Goal: Information Seeking & Learning: Learn about a topic

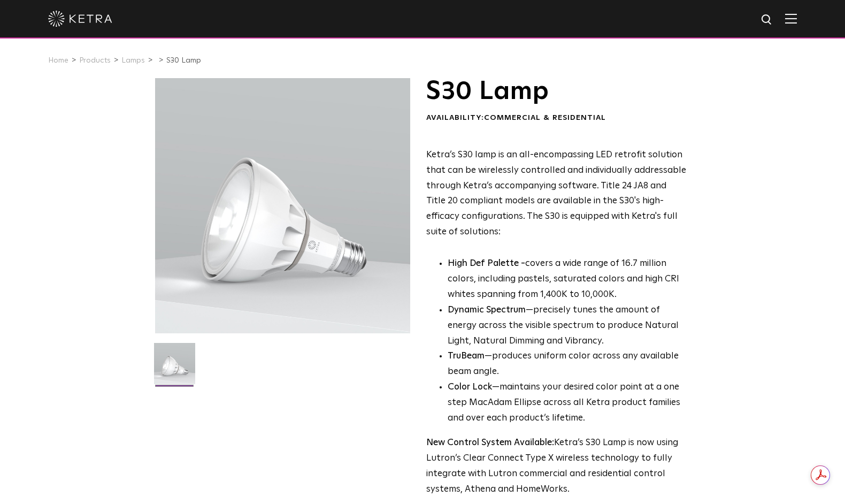
click at [549, 148] on p "Ketra’s S30 lamp is an all-encompassing LED retrofit solution that can be wirel…" at bounding box center [556, 194] width 260 height 93
click at [626, 155] on span "Ketra’s S30 lamp is an all-encompassing LED retrofit solution that can be wirel…" at bounding box center [556, 193] width 260 height 86
click at [666, 155] on span "Ketra’s S30 lamp is an all-encompassing LED retrofit solution that can be wirel…" at bounding box center [556, 193] width 260 height 86
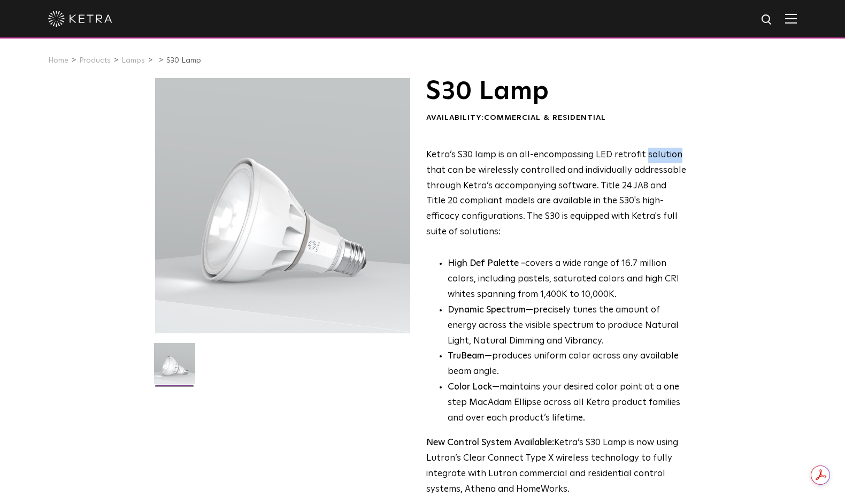
click at [666, 155] on span "Ketra’s S30 lamp is an all-encompassing LED retrofit solution that can be wirel…" at bounding box center [556, 193] width 260 height 86
click at [757, 204] on div "S30 Lamp Availability: Commercial & Residential Ketra’s S30 lamp is an all-enco…" at bounding box center [422, 346] width 845 height 536
click at [761, 19] on img at bounding box center [766, 19] width 13 height 13
type input "linear"
click at [733, 12] on button "Search" at bounding box center [741, 20] width 16 height 16
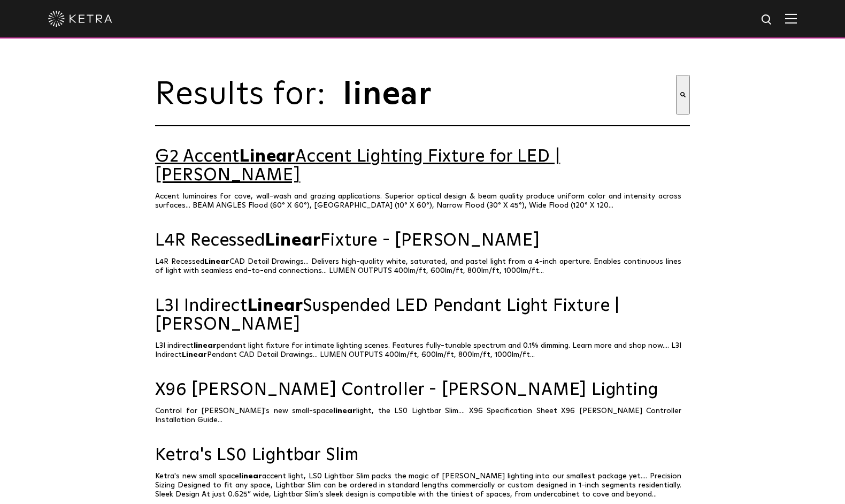
click at [407, 159] on link "G2 Accent Linear Accent Lighting Fixture for LED | Ketra" at bounding box center [422, 166] width 535 height 37
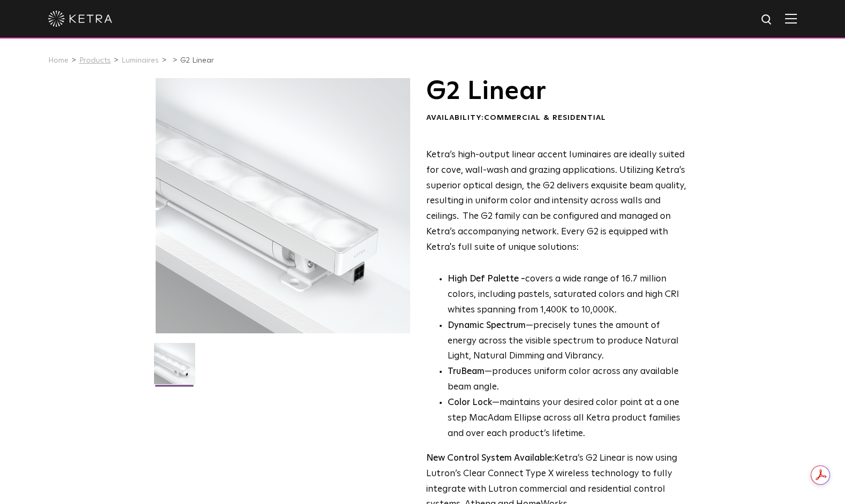
click at [91, 60] on link "Products" at bounding box center [95, 60] width 32 height 7
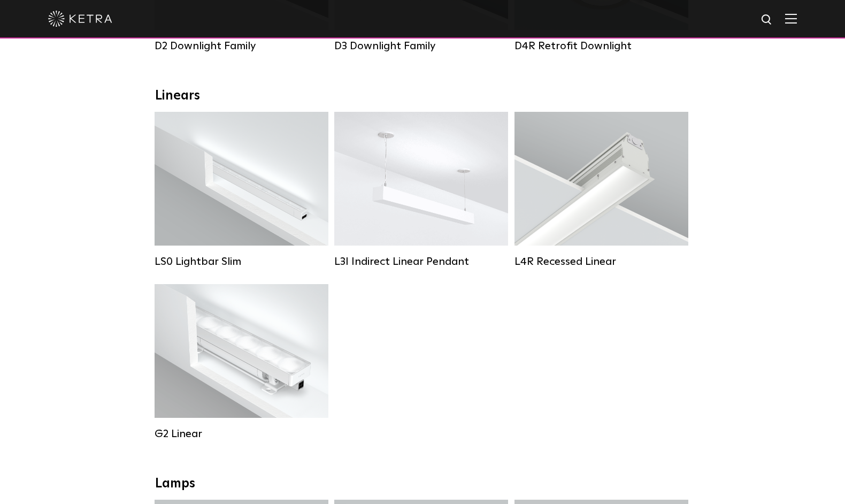
scroll to position [339, 0]
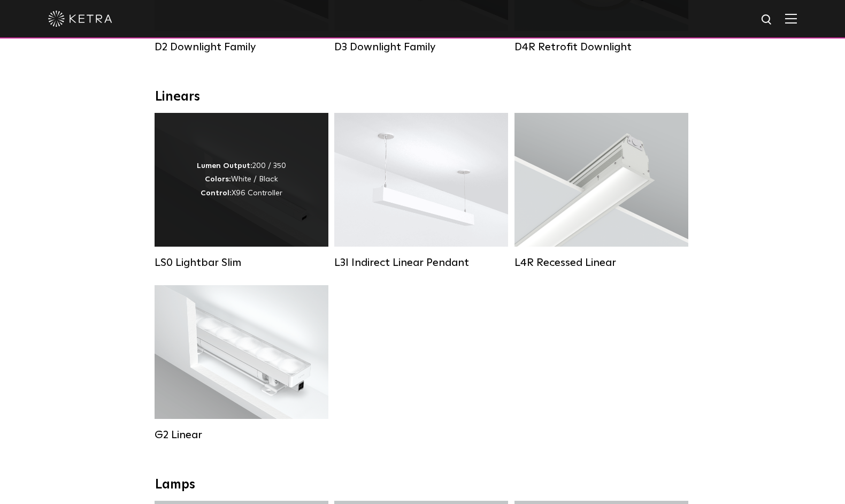
click at [221, 158] on div "Lumen Output: 200 / 350 Colors: White / Black Control: X96 Controller" at bounding box center [242, 180] width 174 height 134
